Goal: Navigation & Orientation: Find specific page/section

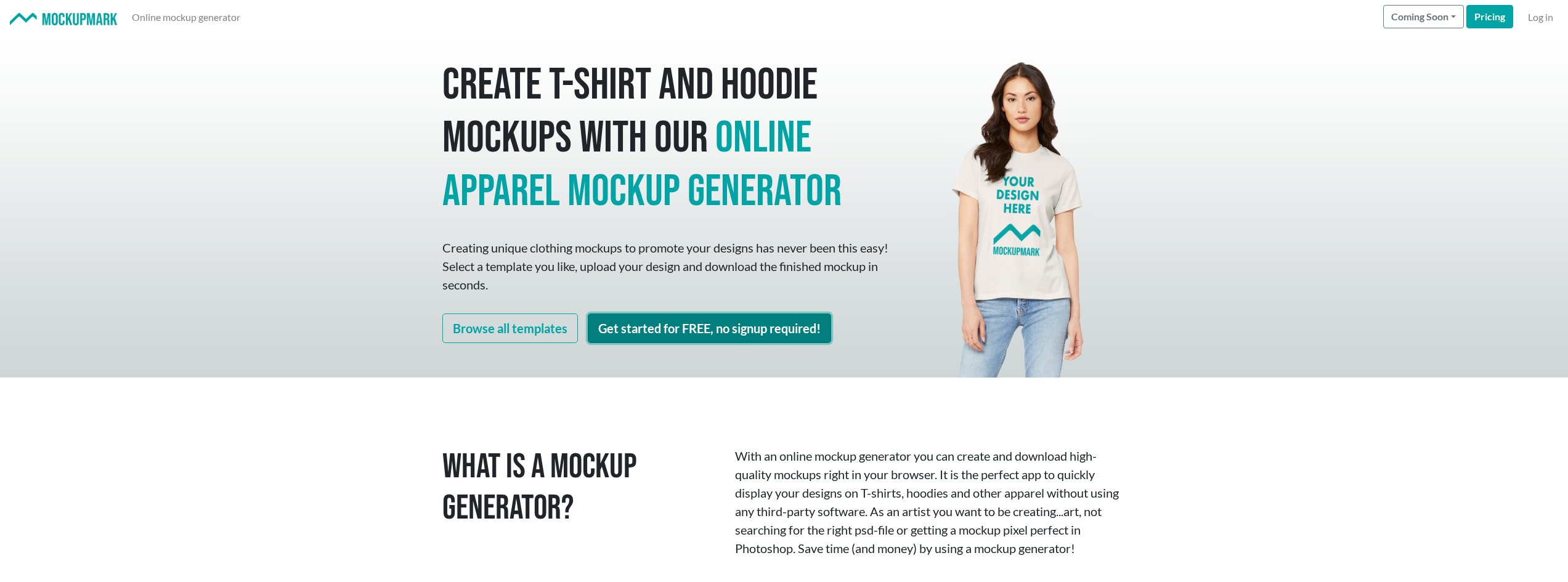
click at [798, 327] on link "Get started for FREE, no signup required!" at bounding box center [710, 328] width 243 height 29
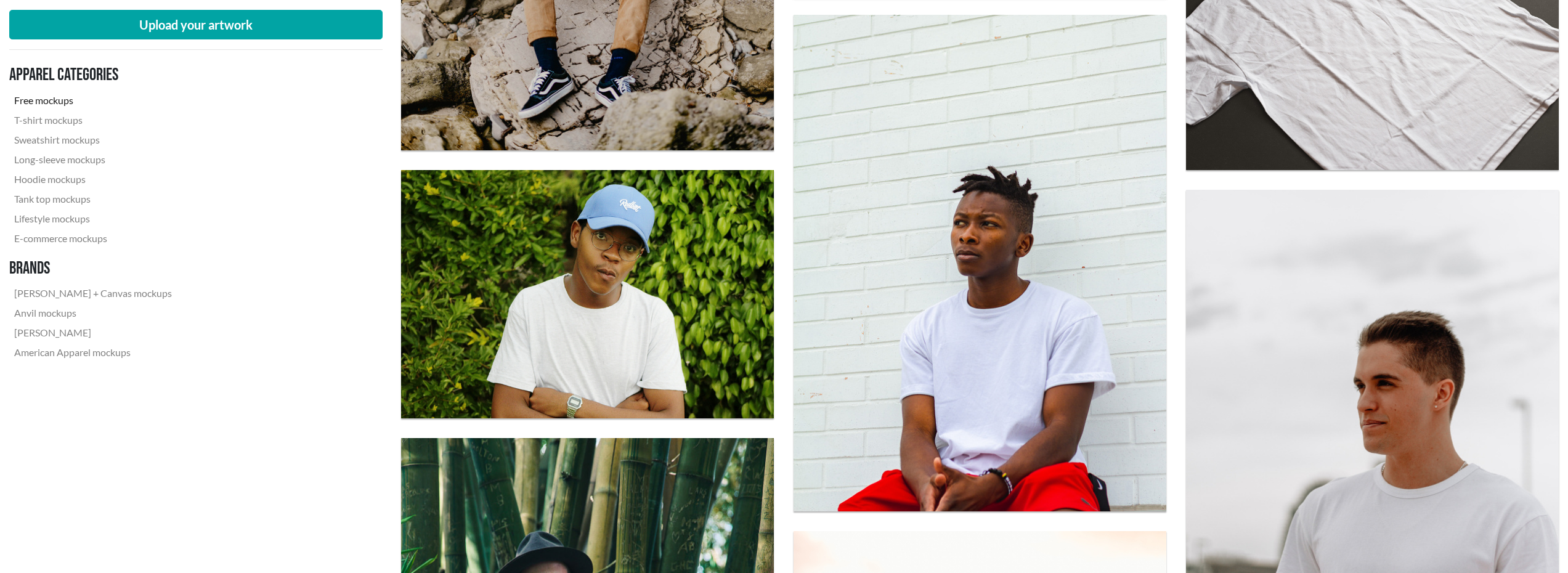
scroll to position [2979, 0]
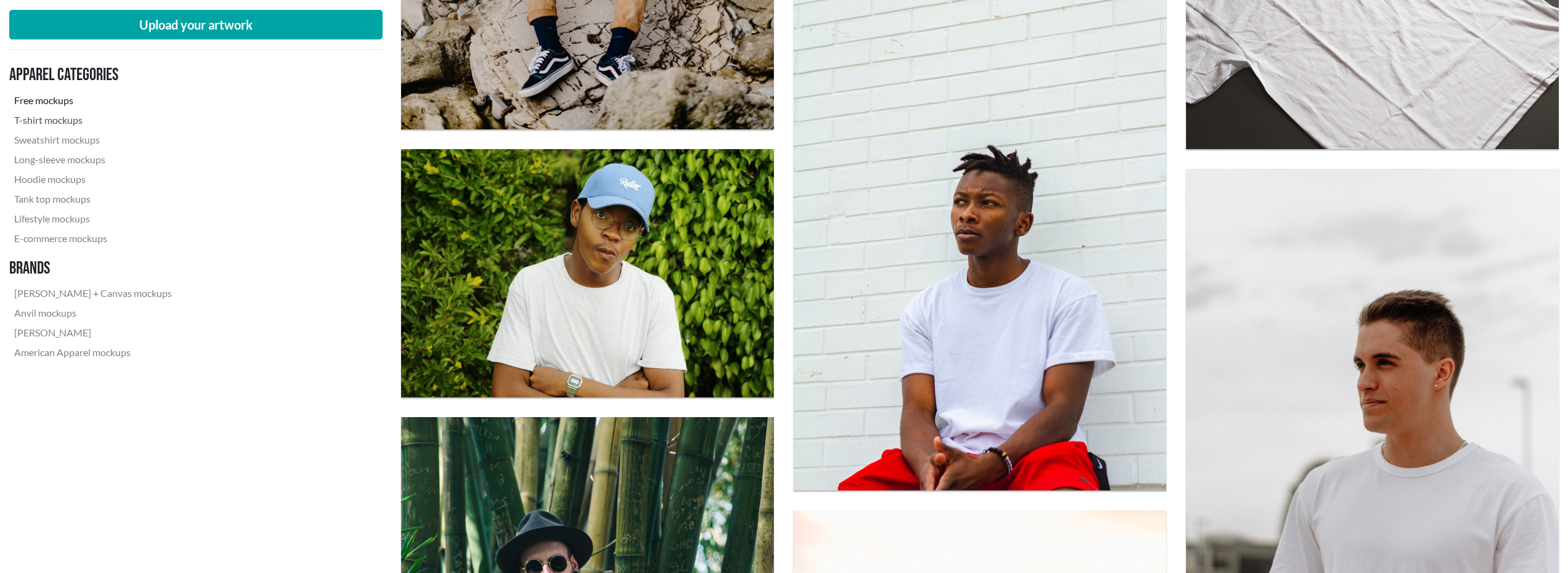
click at [58, 123] on link "T-shirt mockups" at bounding box center [93, 120] width 168 height 20
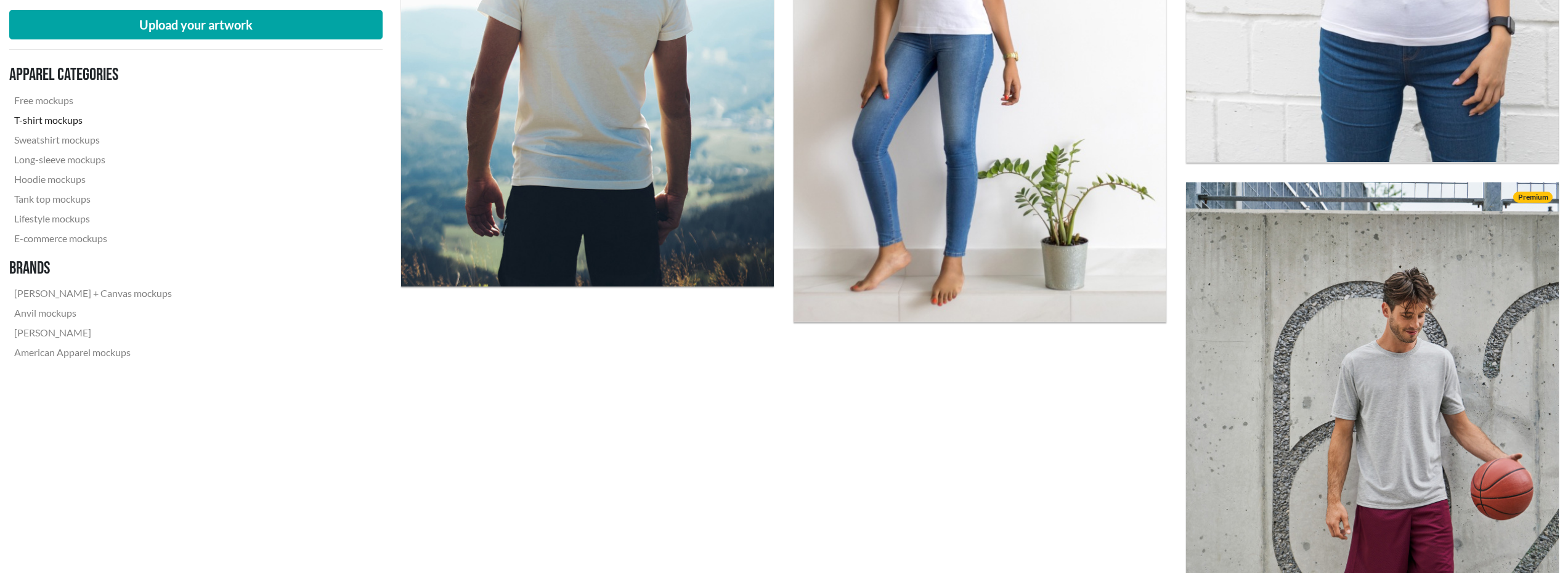
scroll to position [4417, 0]
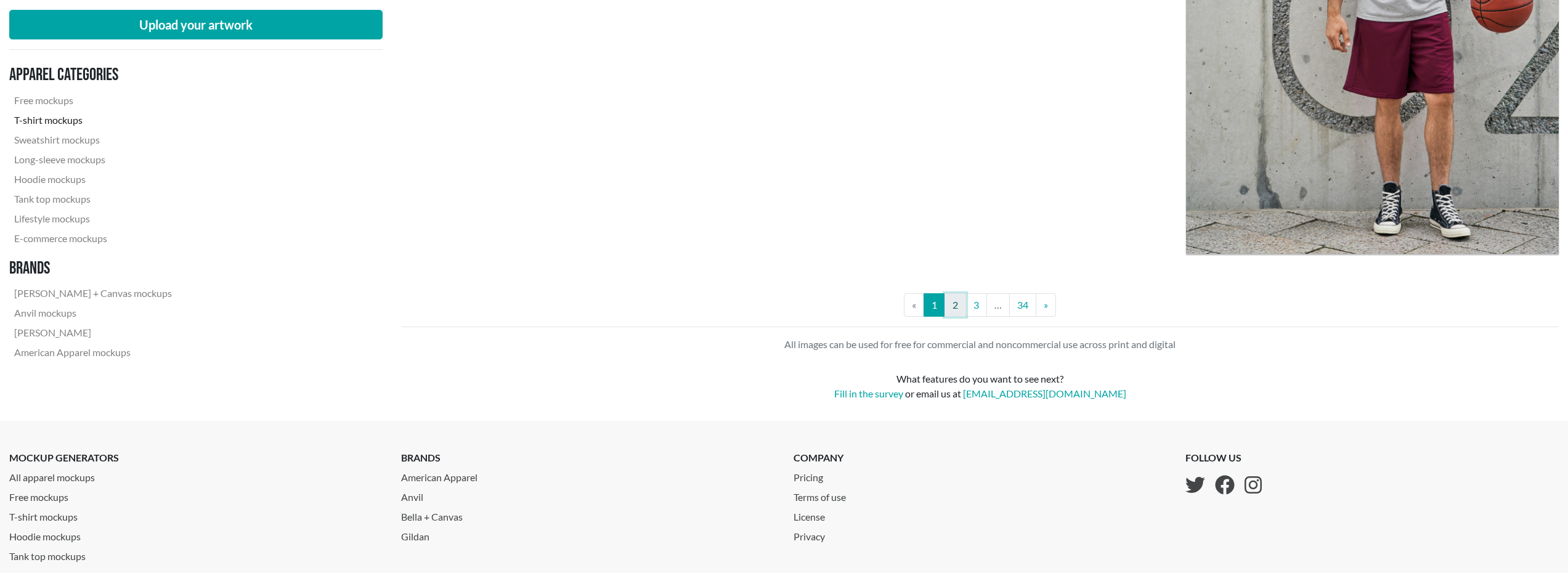
click at [958, 308] on link "2" at bounding box center [955, 305] width 22 height 24
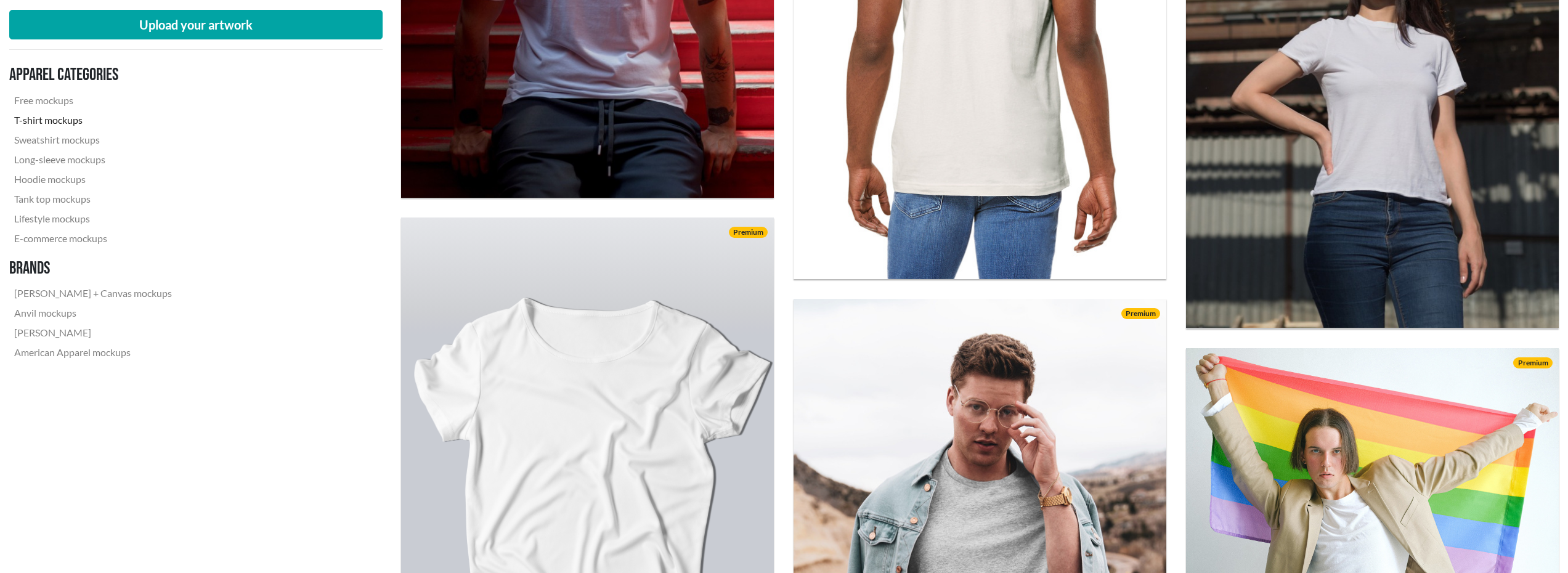
scroll to position [4507, 0]
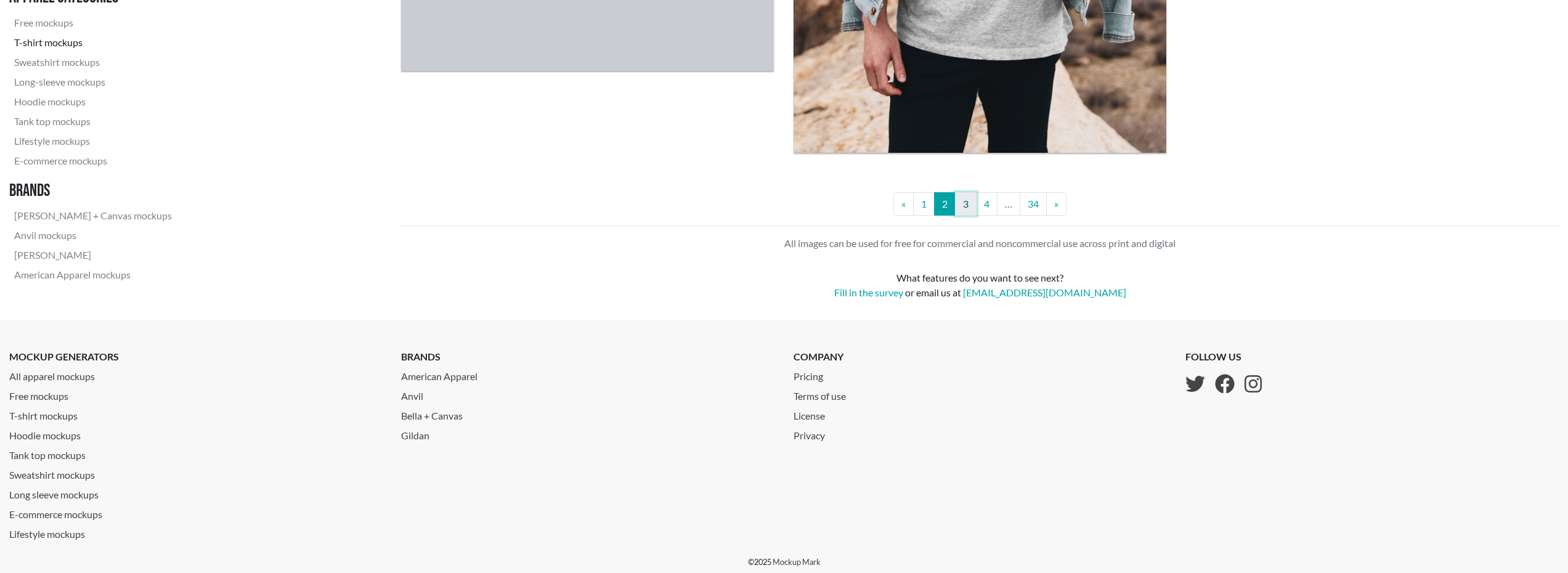
click at [966, 215] on link "3" at bounding box center [966, 204] width 22 height 24
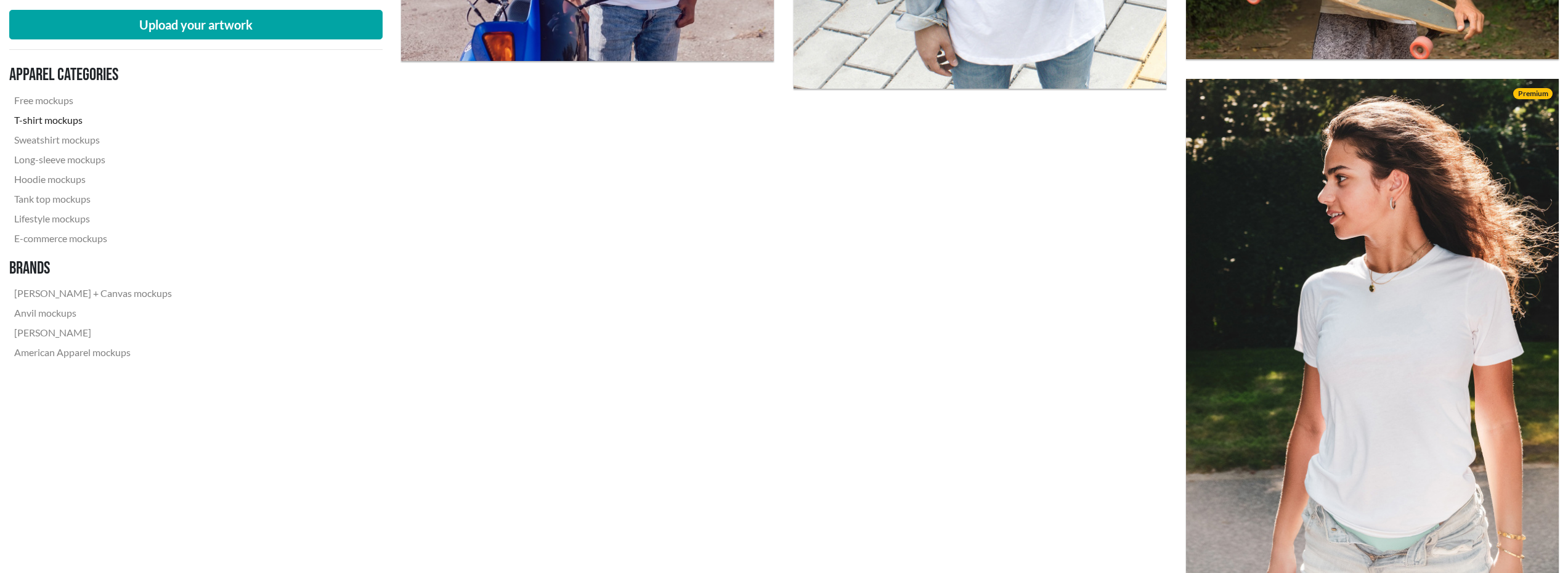
scroll to position [4594, 0]
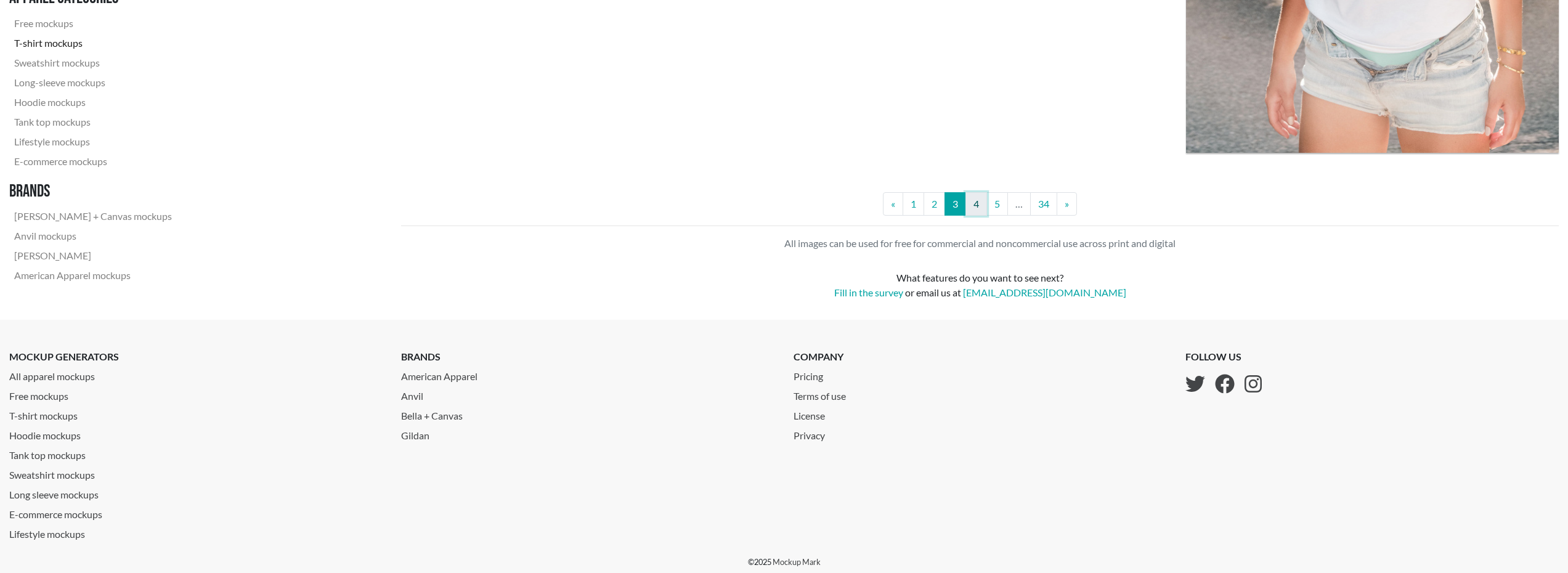
click at [982, 198] on link "4" at bounding box center [976, 204] width 22 height 24
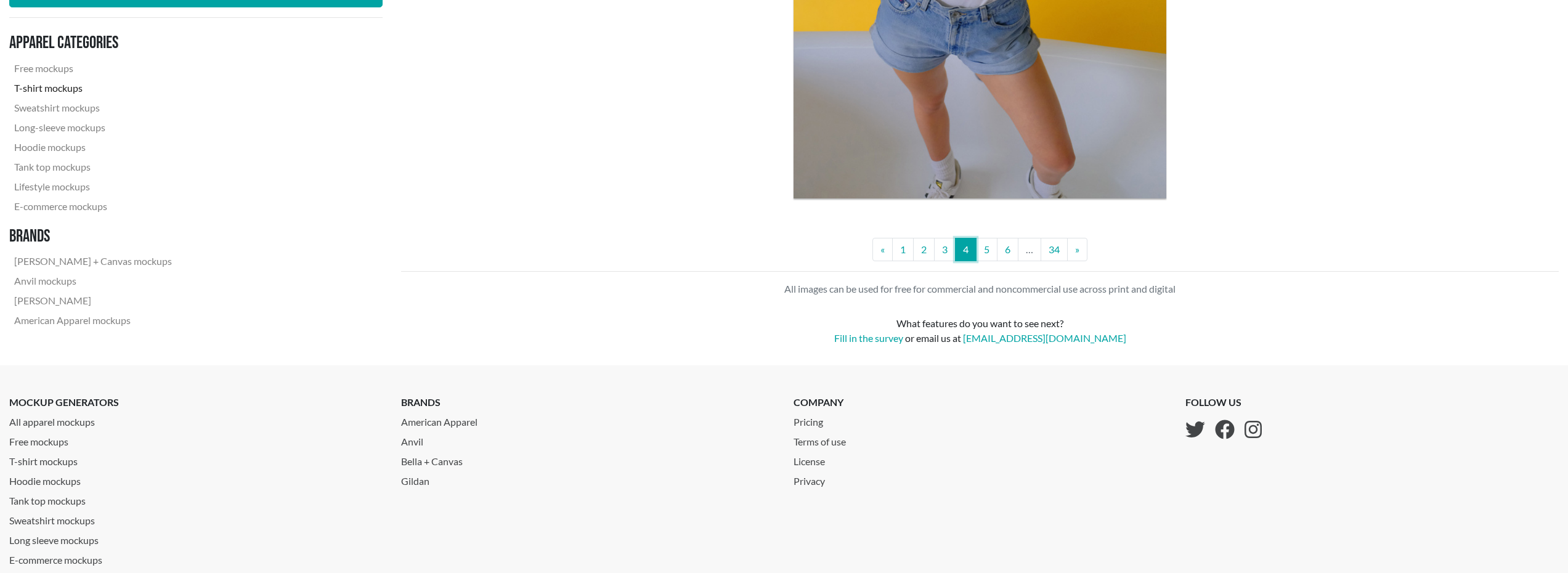
scroll to position [4632, 0]
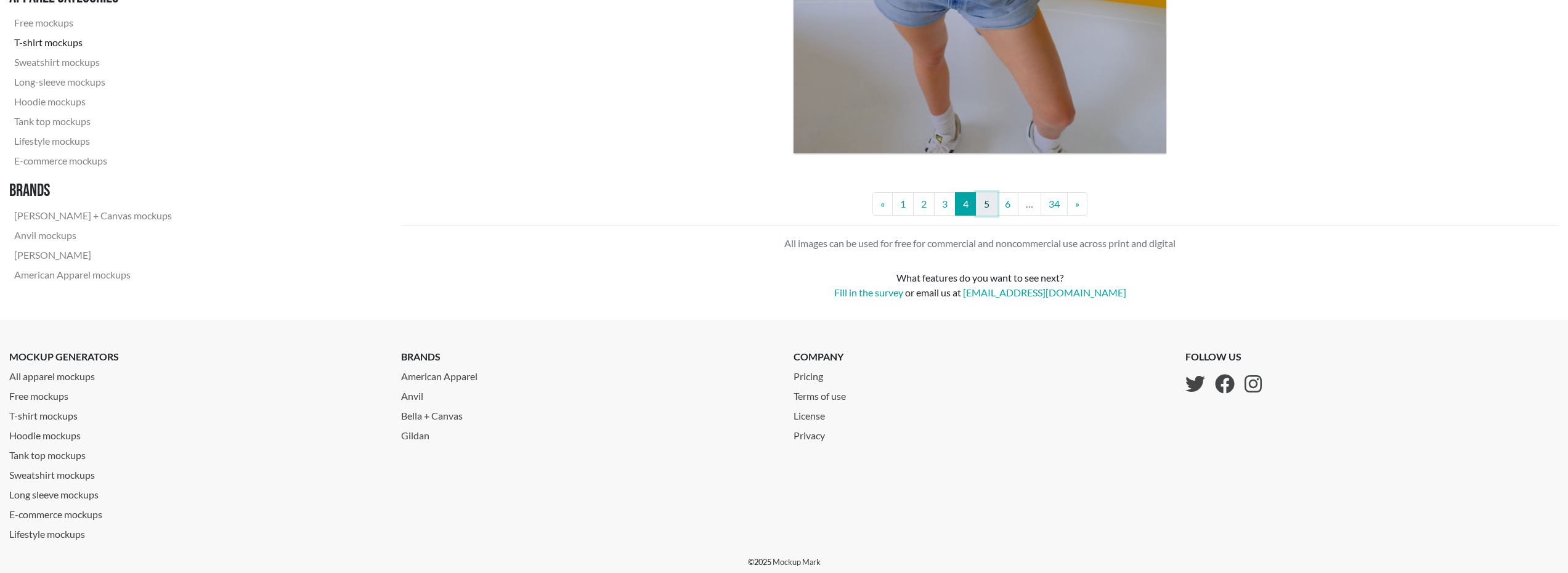
click at [993, 210] on link "5" at bounding box center [987, 204] width 22 height 24
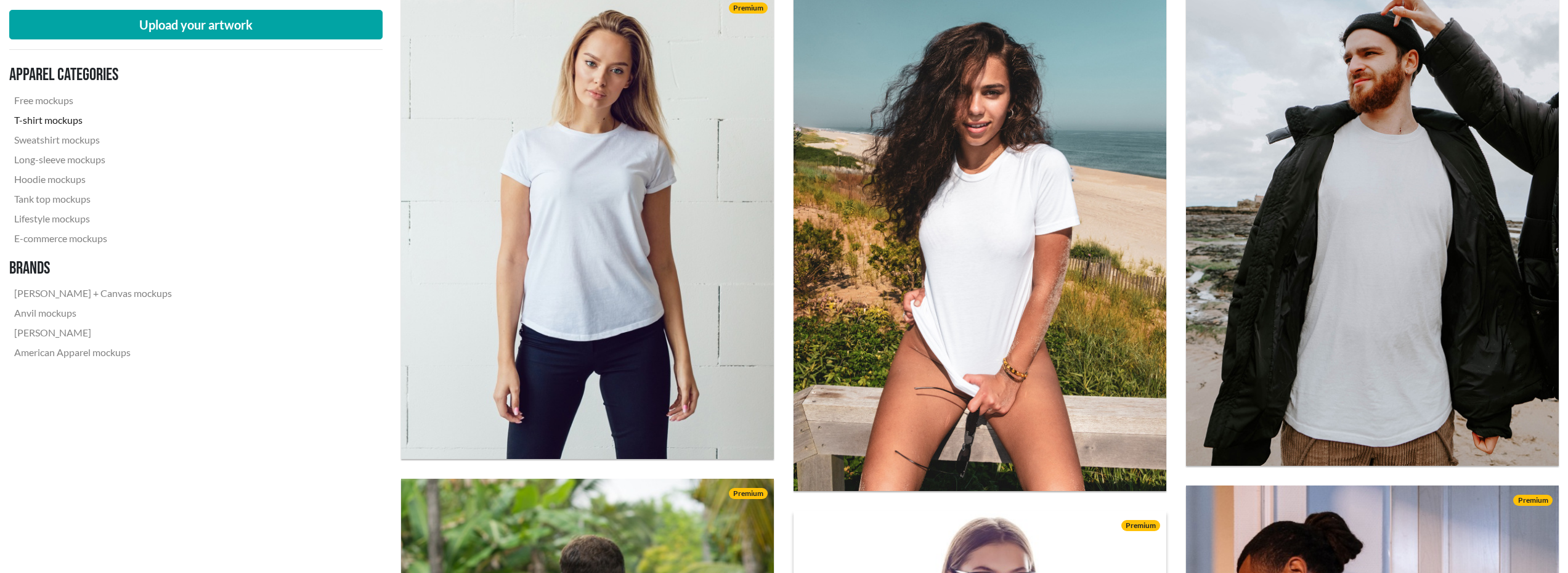
scroll to position [4314, 0]
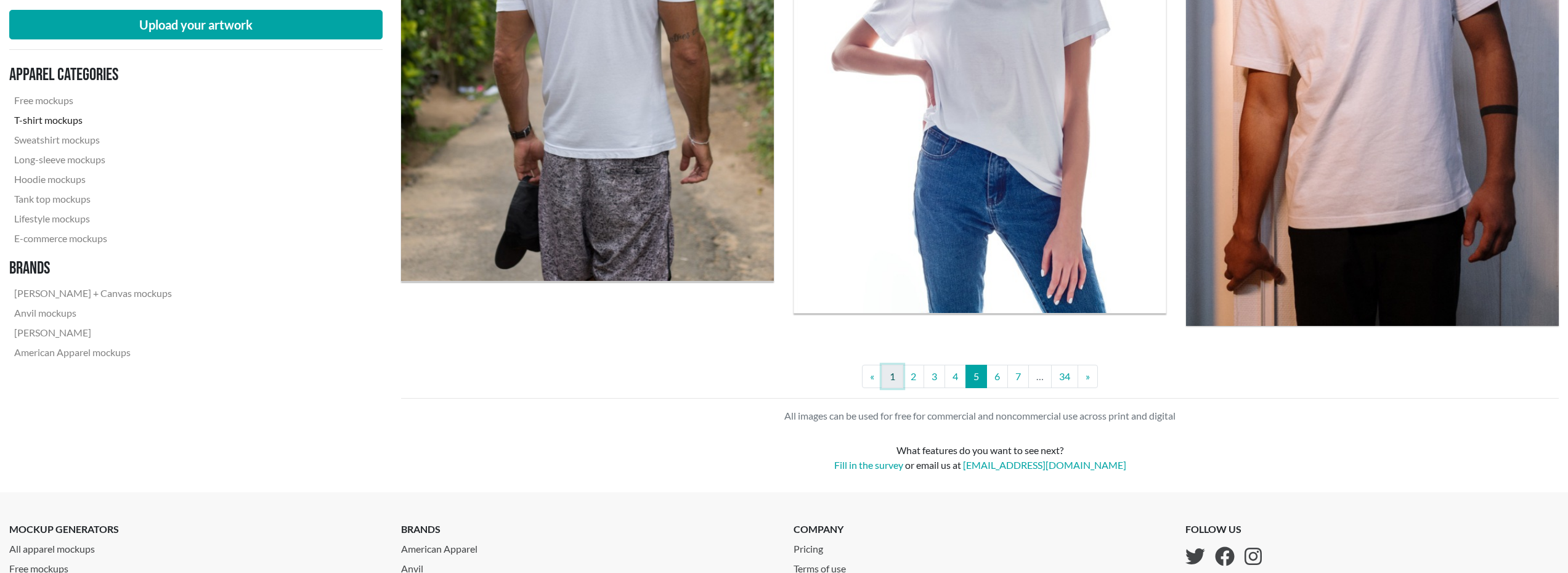
click at [888, 378] on link "1" at bounding box center [893, 376] width 22 height 24
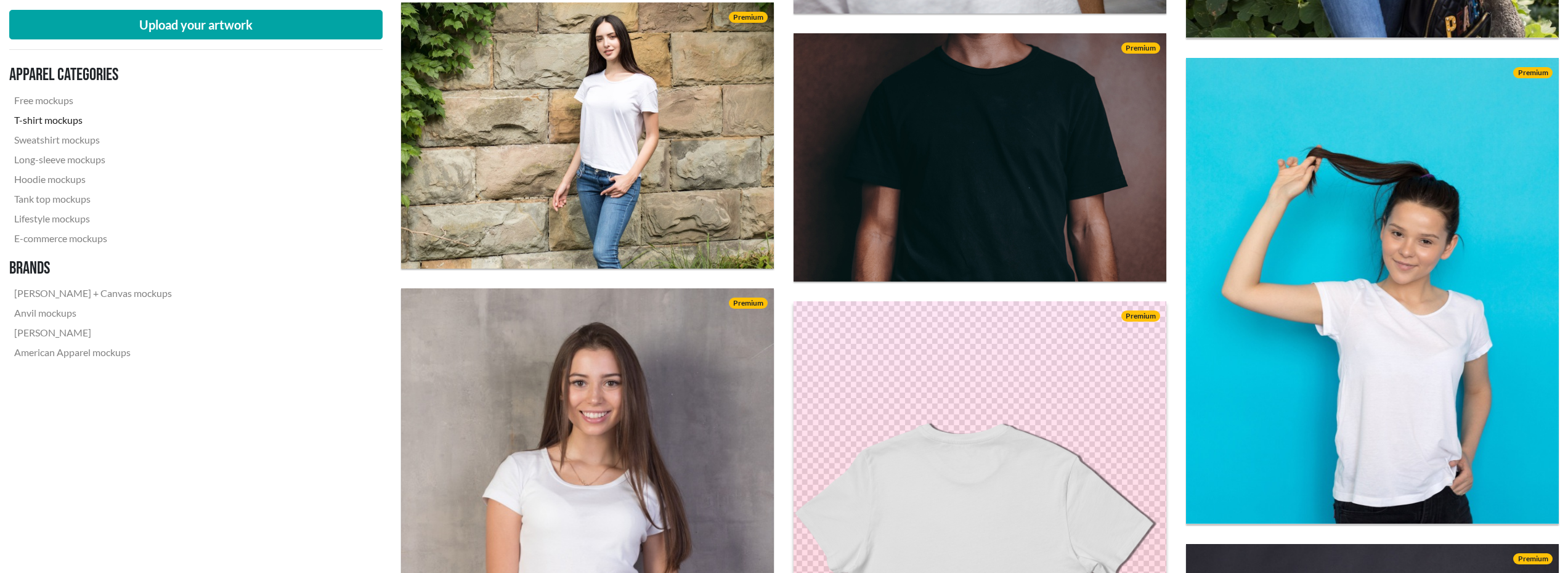
scroll to position [1233, 0]
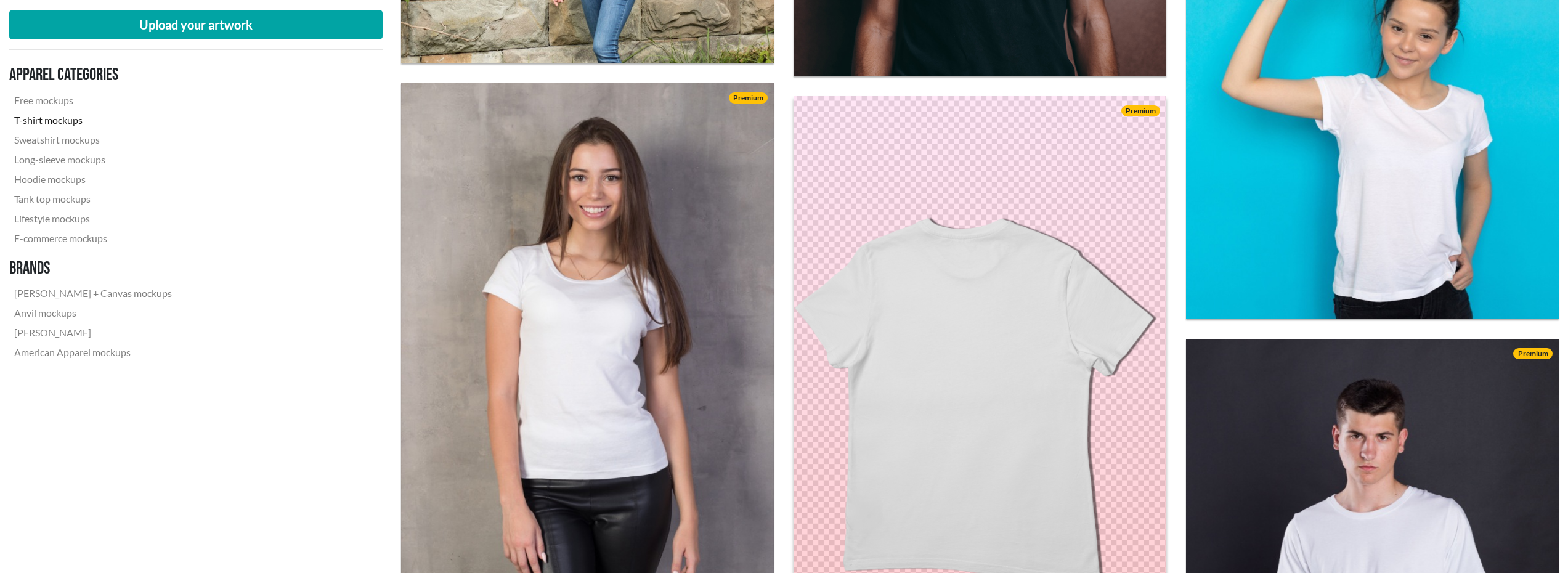
click at [1051, 385] on img at bounding box center [979, 375] width 410 height 615
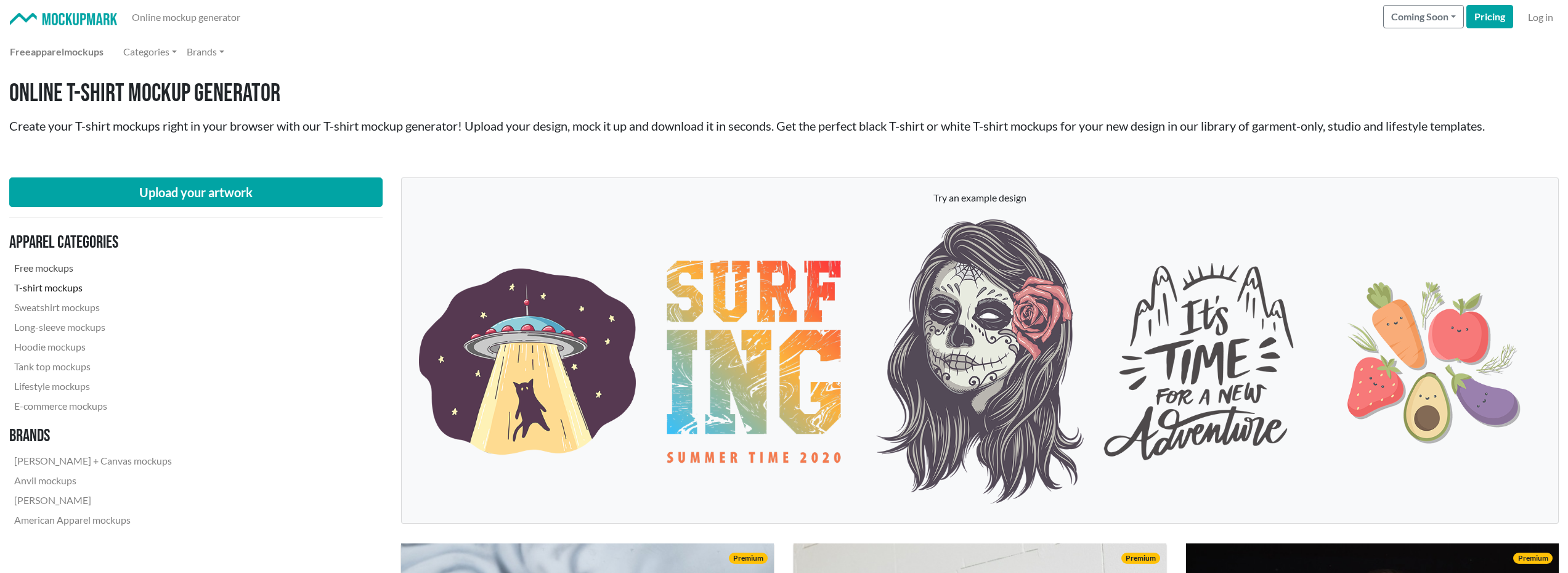
click at [51, 270] on link "Free mockups" at bounding box center [93, 268] width 168 height 20
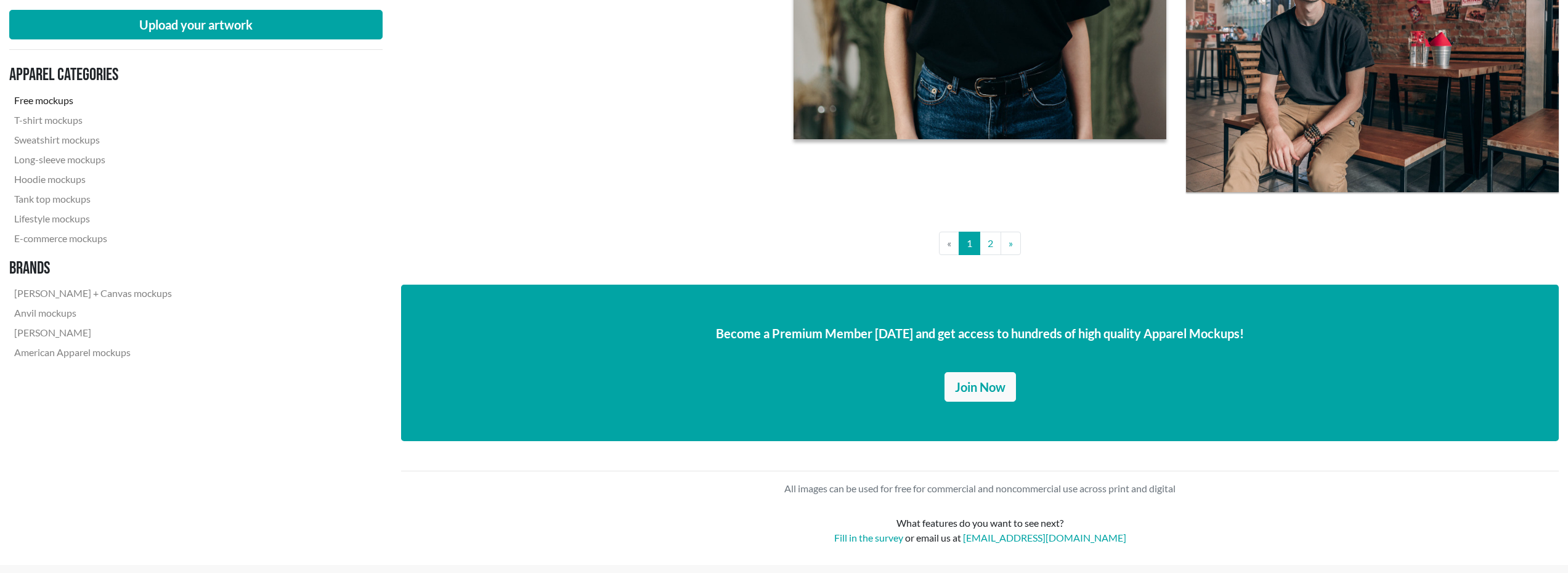
scroll to position [4109, 0]
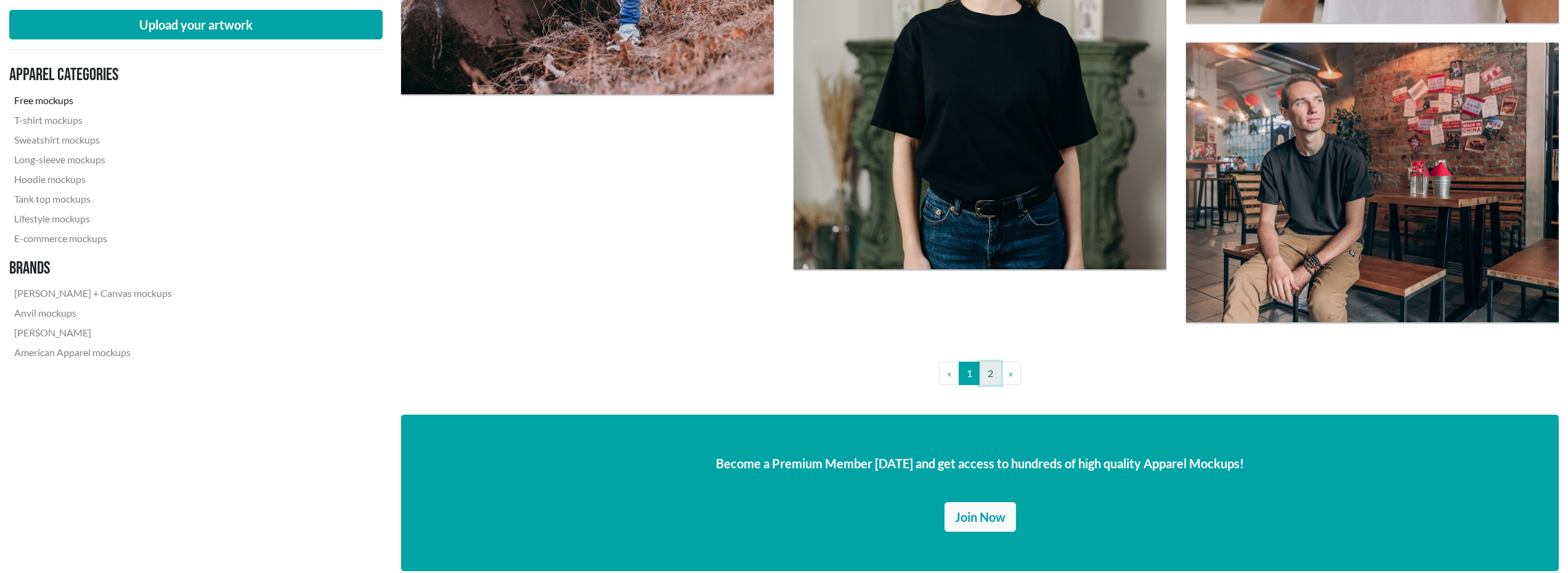
click at [988, 368] on link "2" at bounding box center [991, 374] width 22 height 24
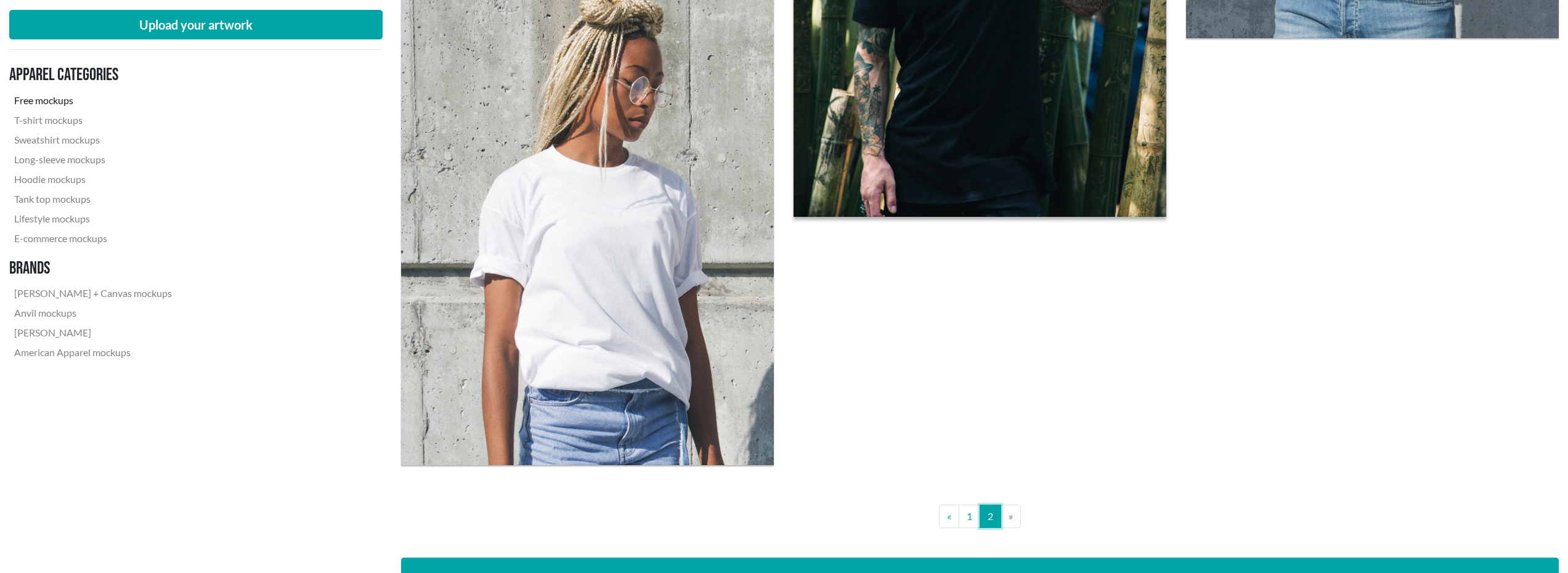
scroll to position [1952, 0]
